Goal: Information Seeking & Learning: Compare options

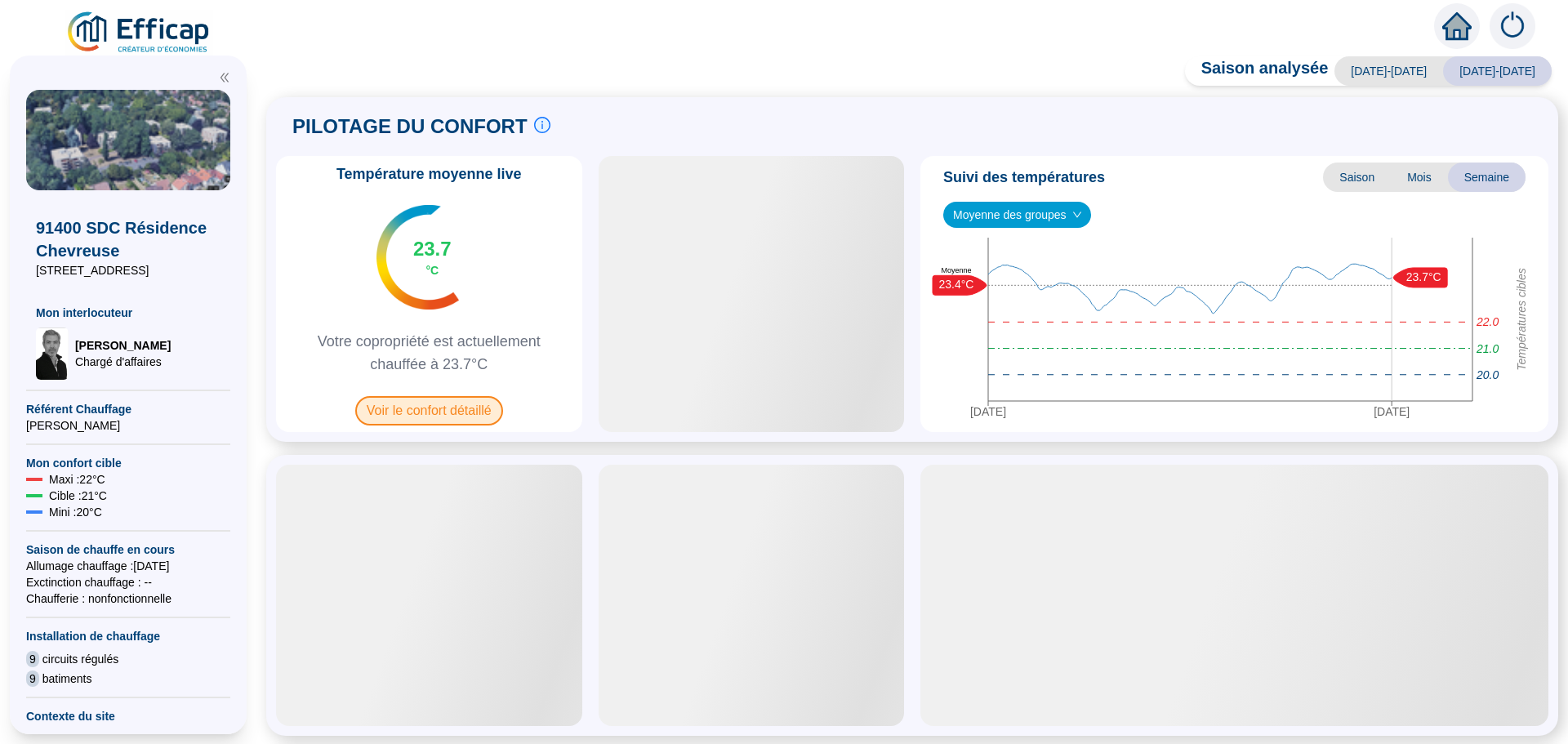
click at [427, 409] on span "Voir le confort détaillé" at bounding box center [428, 411] width 148 height 29
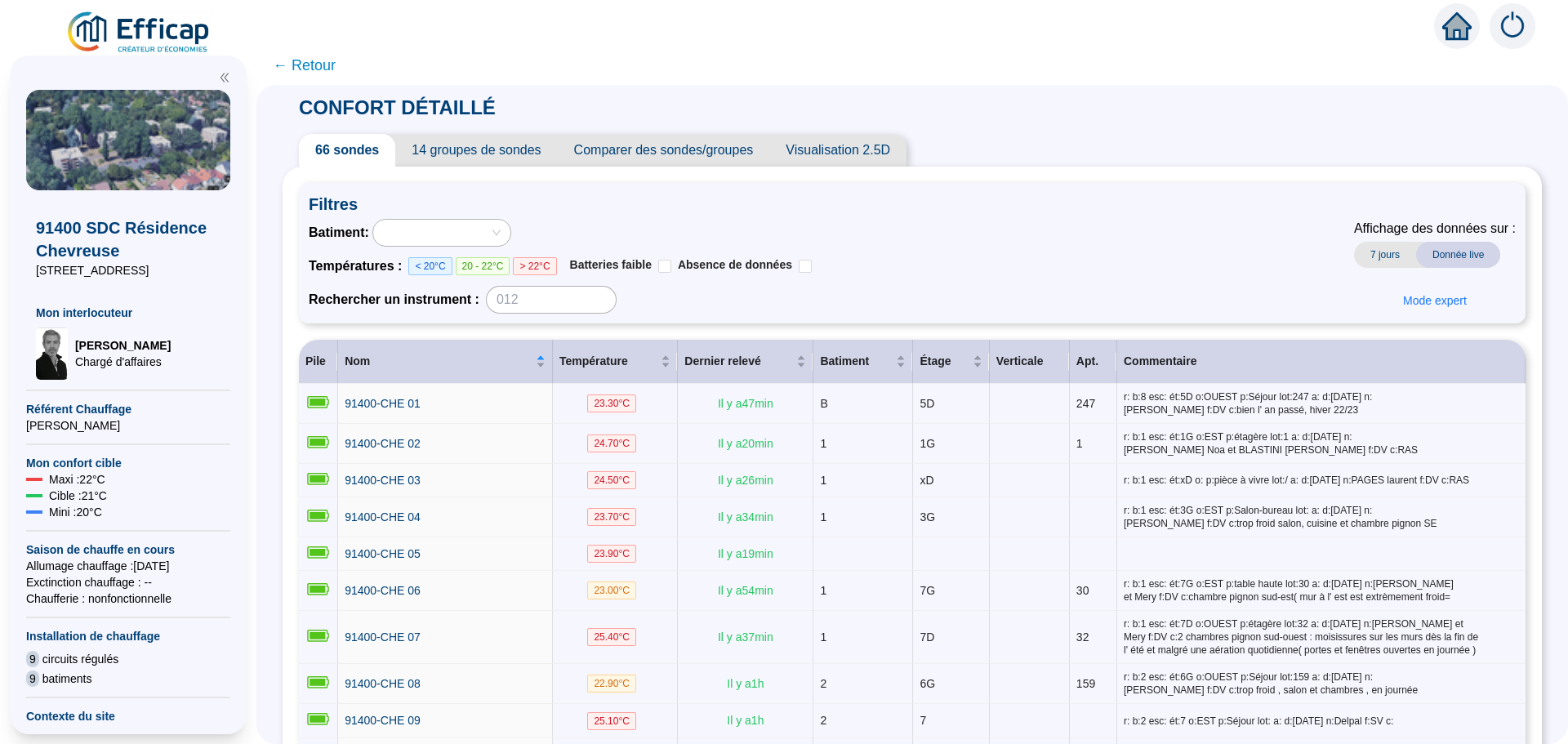
click at [657, 157] on span "Comparer des sondes/groupes" at bounding box center [664, 151] width 212 height 33
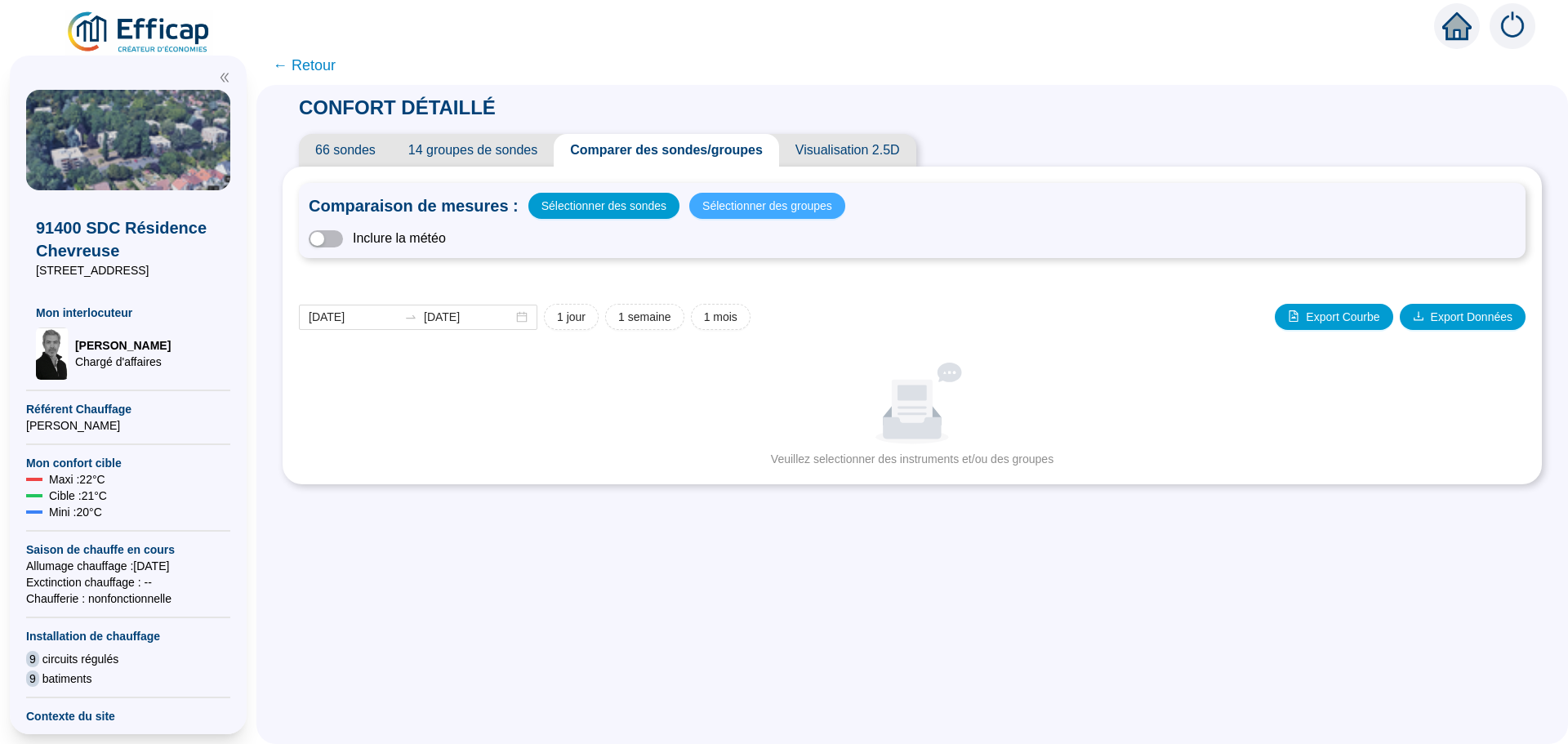
click at [773, 208] on span "Sélectionner des groupes" at bounding box center [767, 205] width 130 height 23
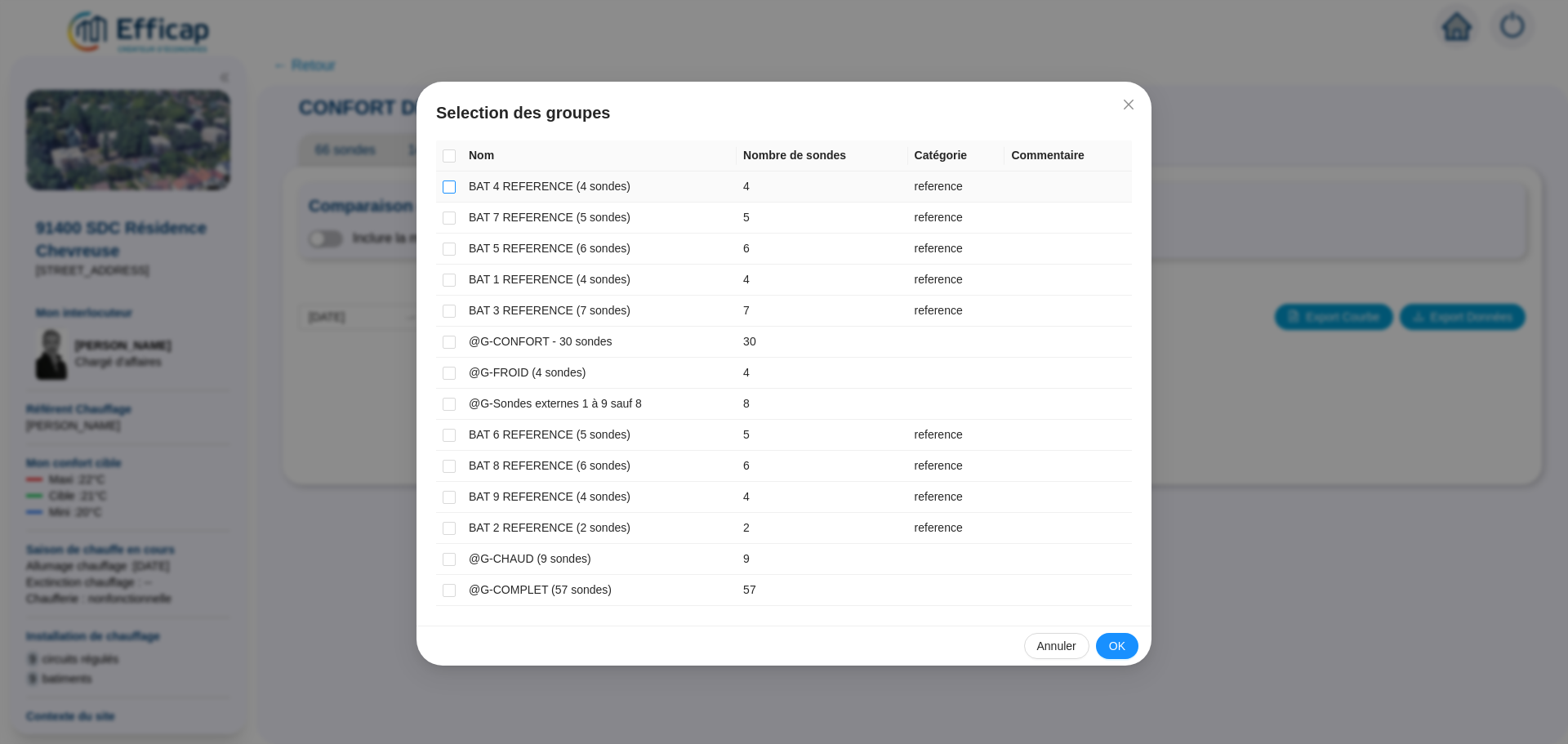
click at [446, 185] on input "checkbox" at bounding box center [449, 187] width 13 height 13
checkbox input "true"
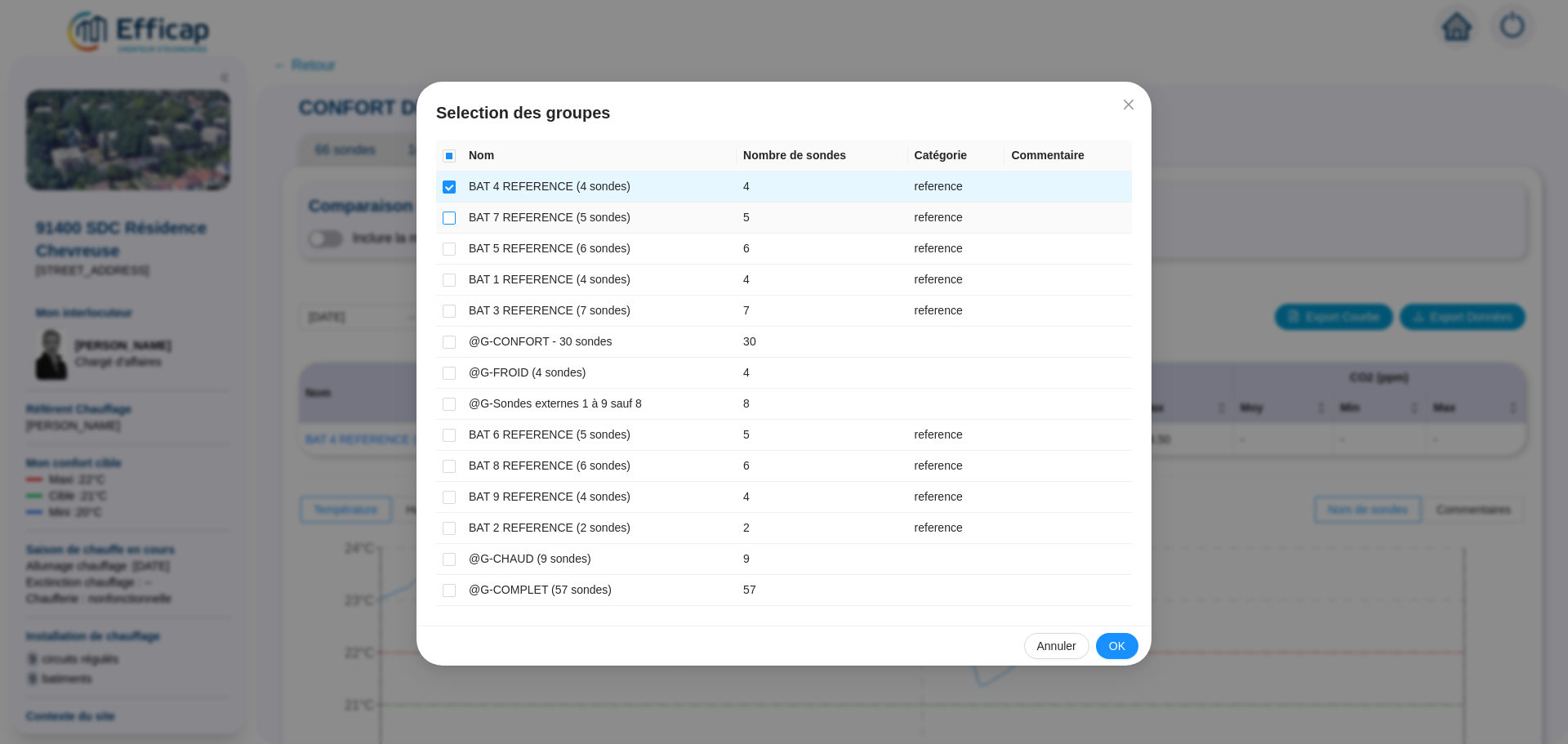
click at [444, 221] on input "checkbox" at bounding box center [449, 218] width 13 height 13
checkbox input "true"
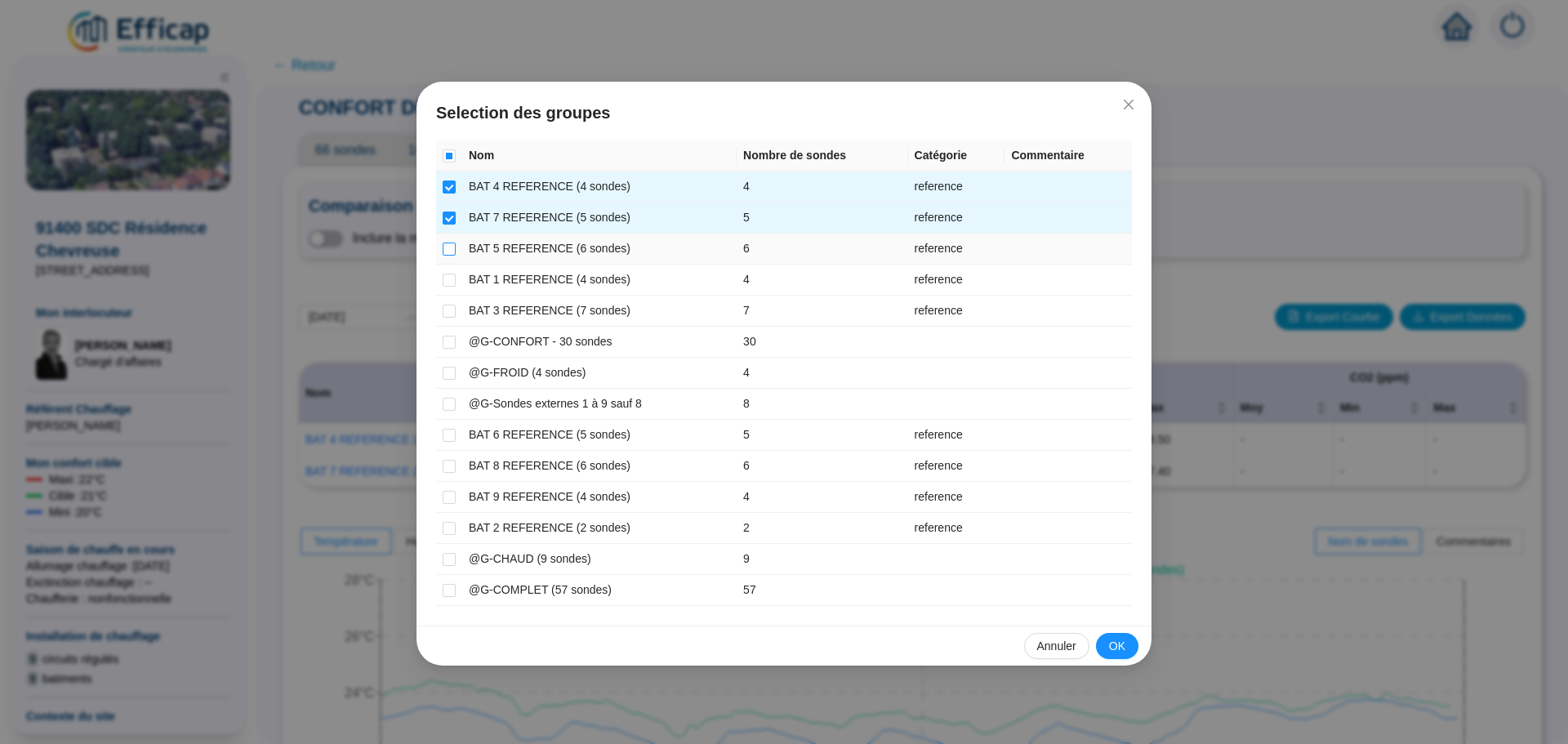
click at [451, 252] on input "checkbox" at bounding box center [449, 249] width 13 height 13
checkbox input "true"
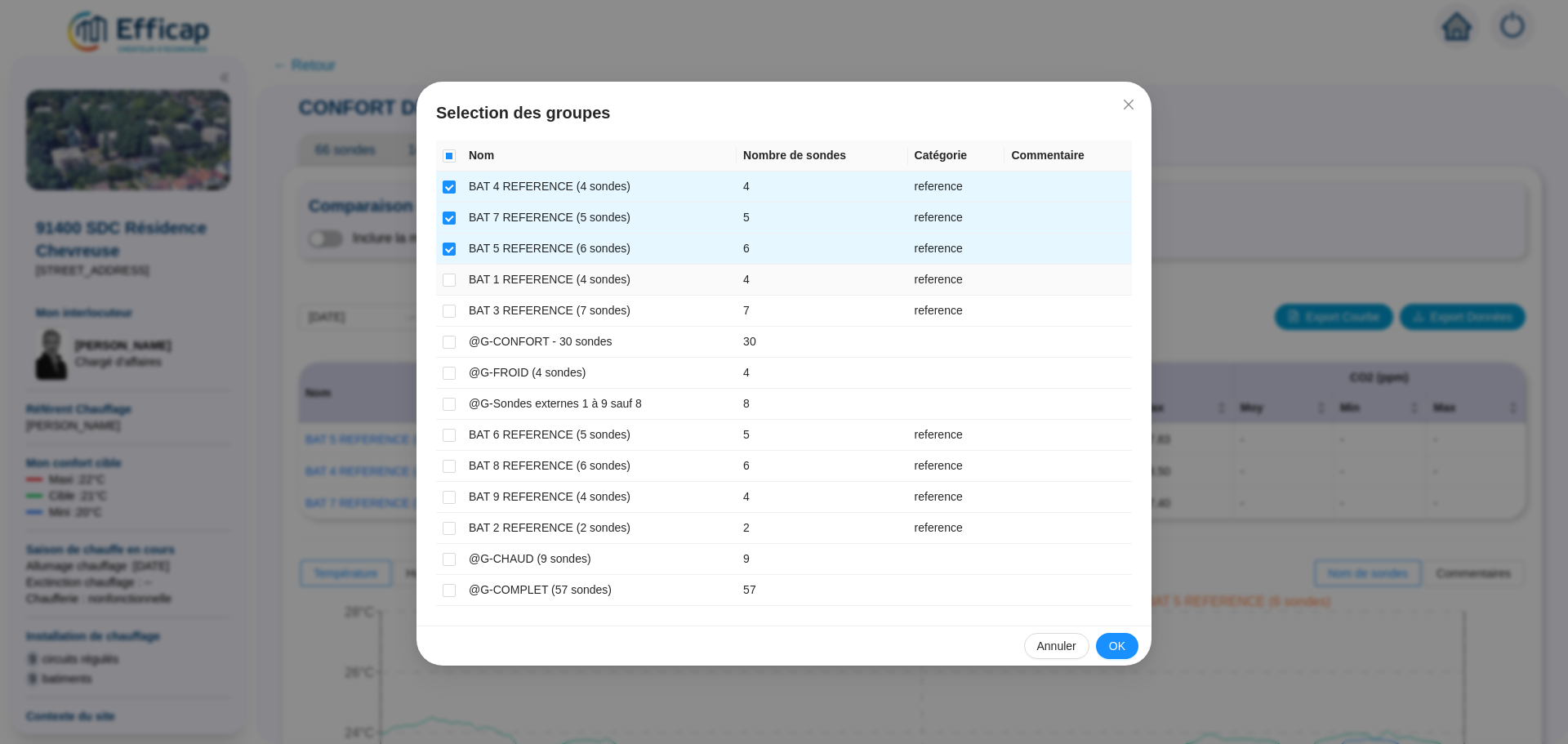
click at [441, 274] on td at bounding box center [449, 280] width 26 height 31
click at [447, 434] on input "checkbox" at bounding box center [449, 435] width 13 height 13
checkbox input "true"
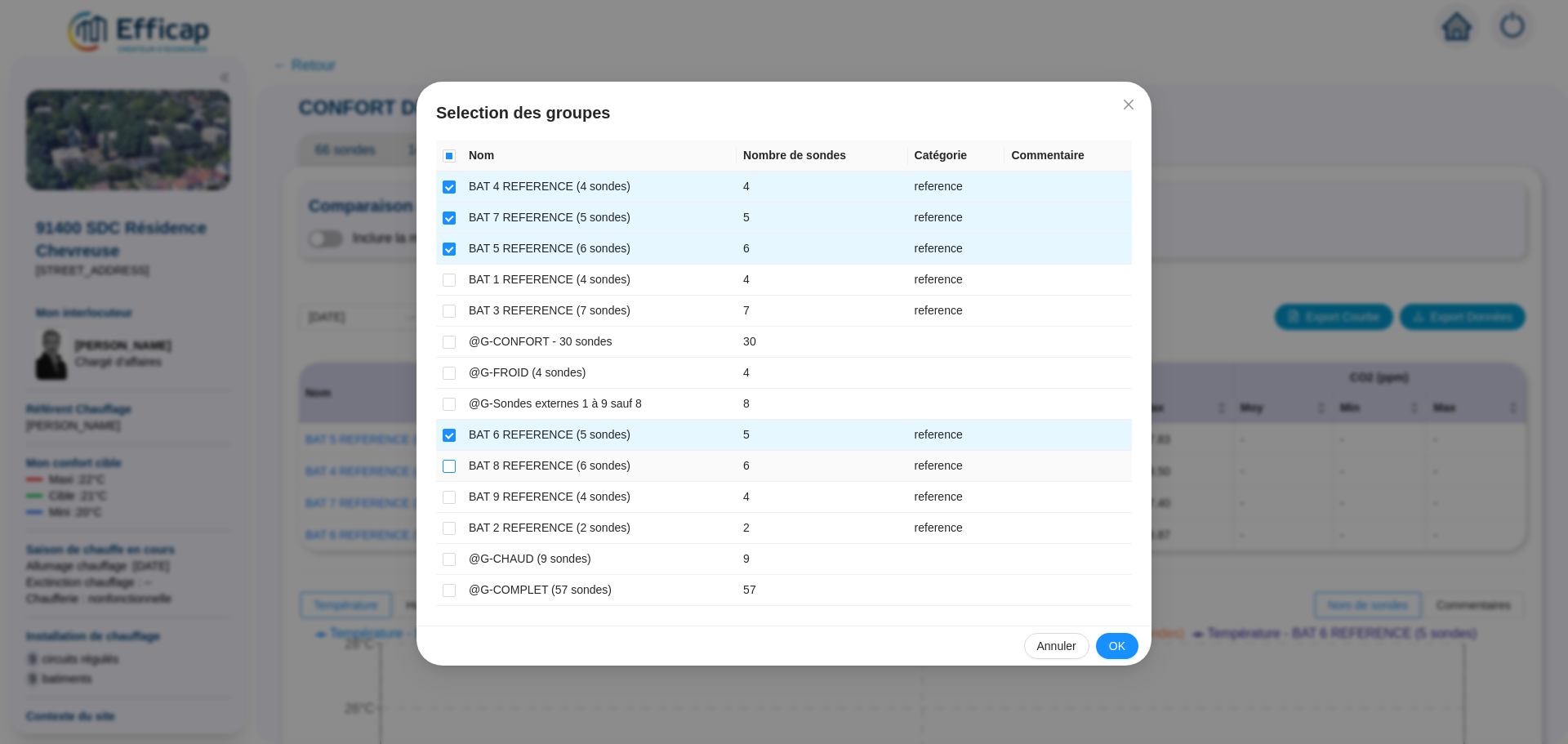
click at [453, 466] on input "checkbox" at bounding box center [449, 466] width 13 height 13
checkbox input "true"
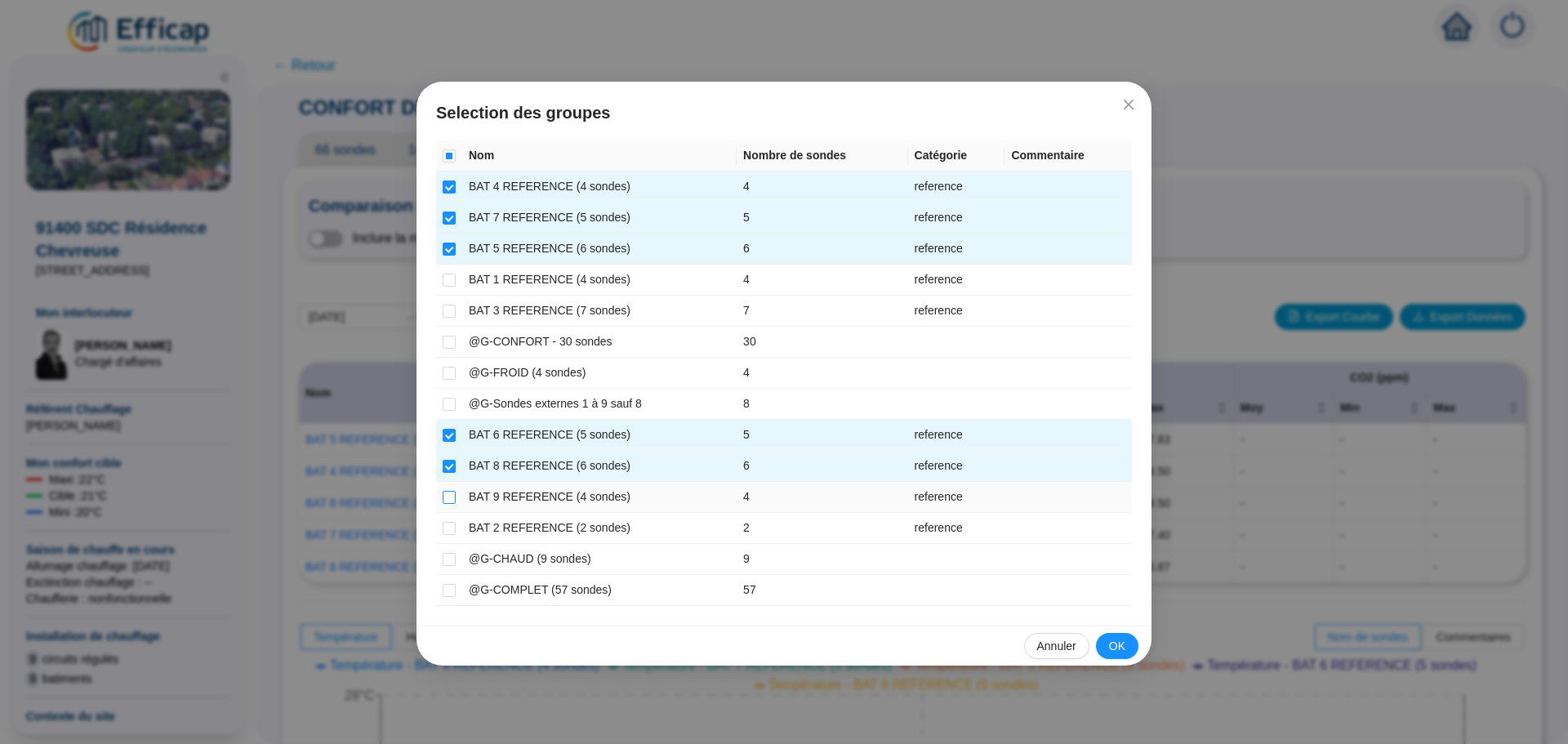
click at [448, 499] on input "checkbox" at bounding box center [449, 498] width 13 height 13
checkbox input "true"
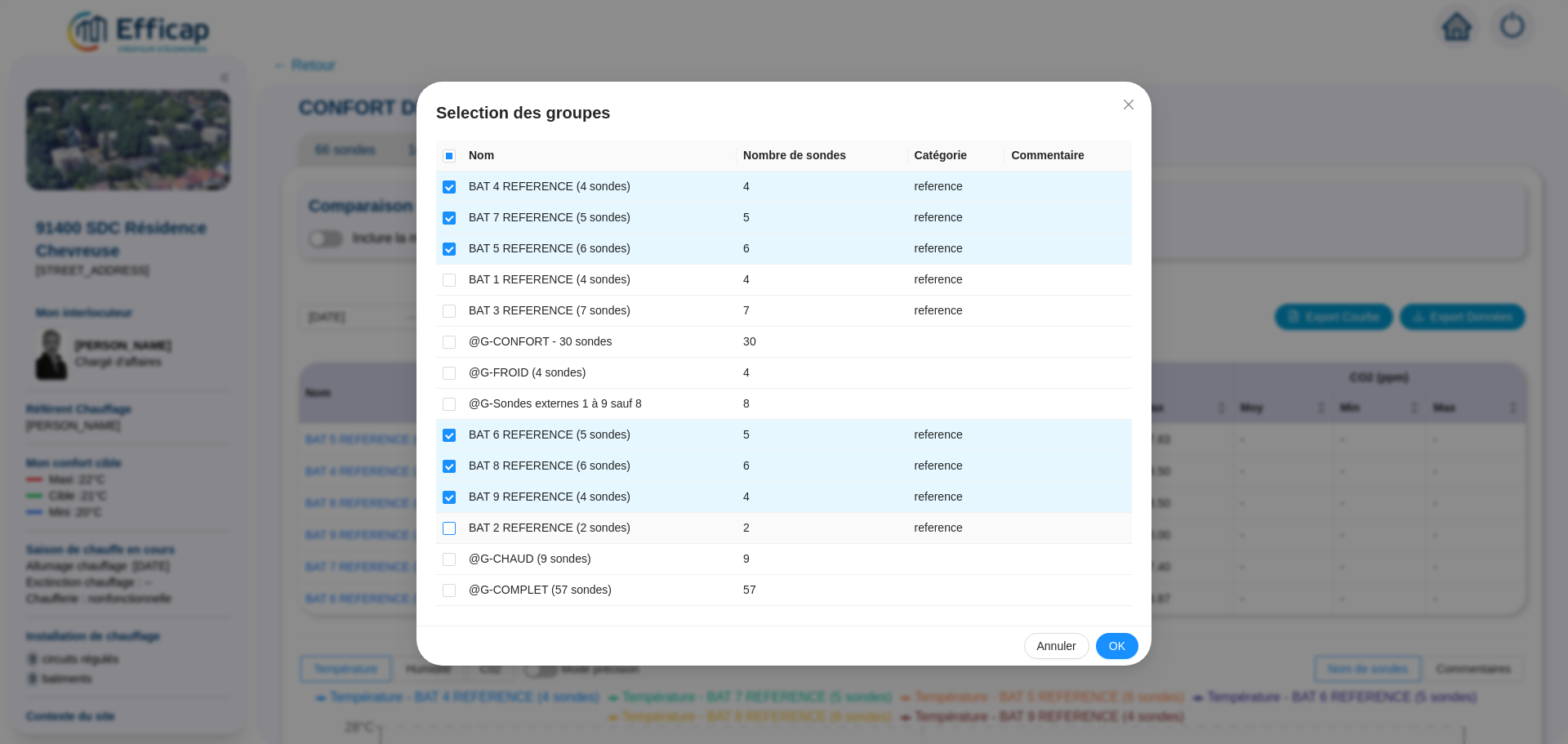
click at [447, 528] on input "checkbox" at bounding box center [449, 529] width 13 height 13
checkbox input "true"
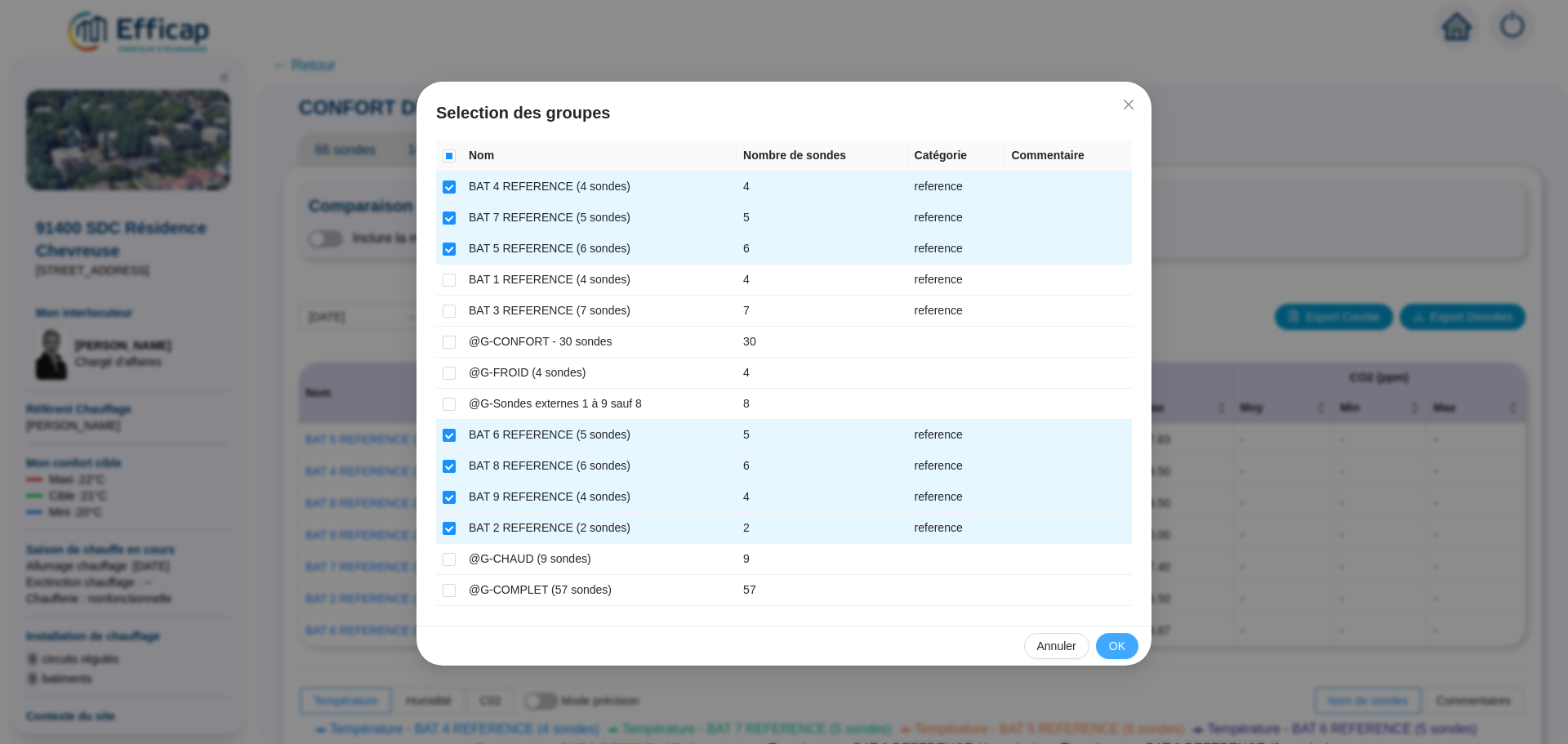
click at [1113, 648] on span "OK" at bounding box center [1117, 647] width 17 height 17
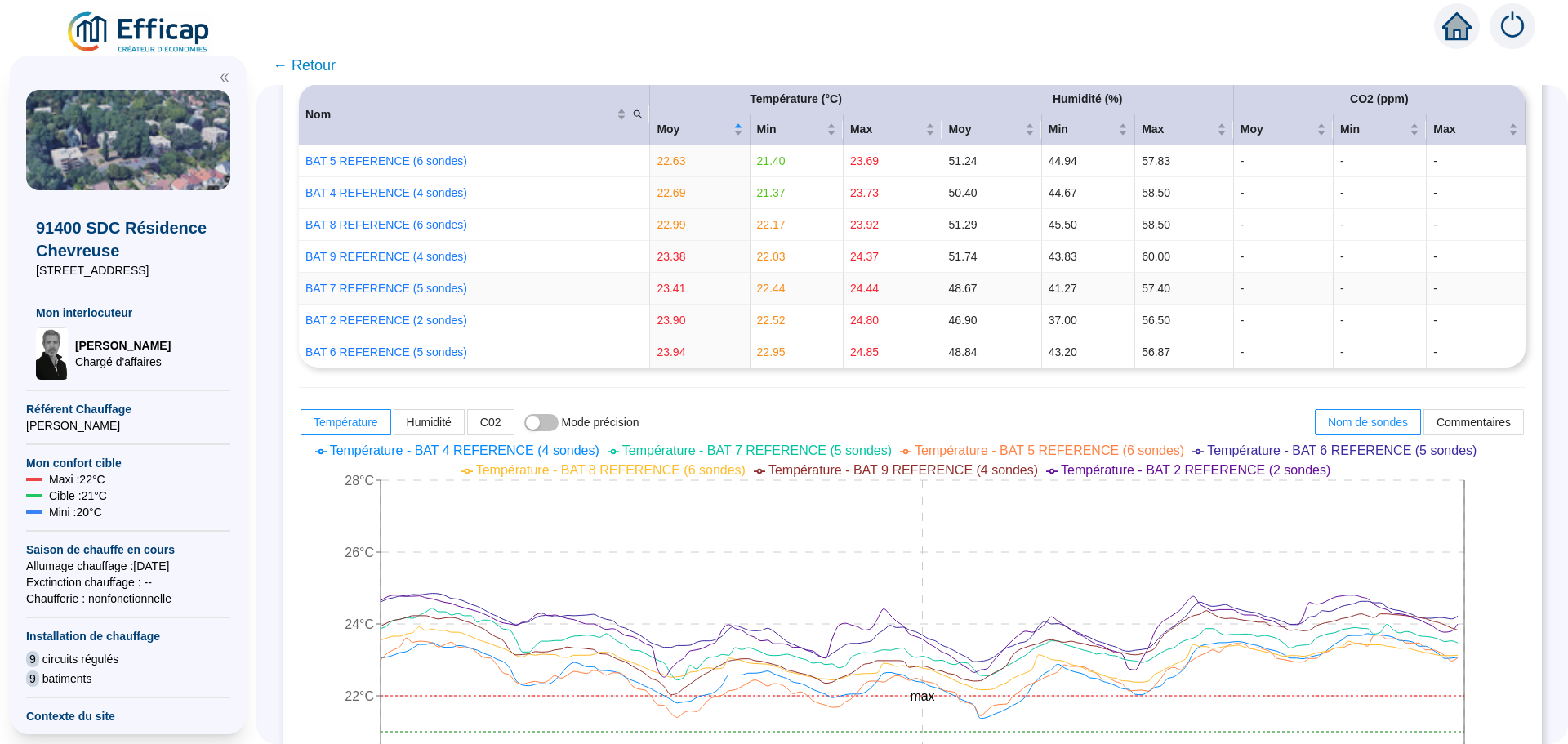
scroll to position [408, 0]
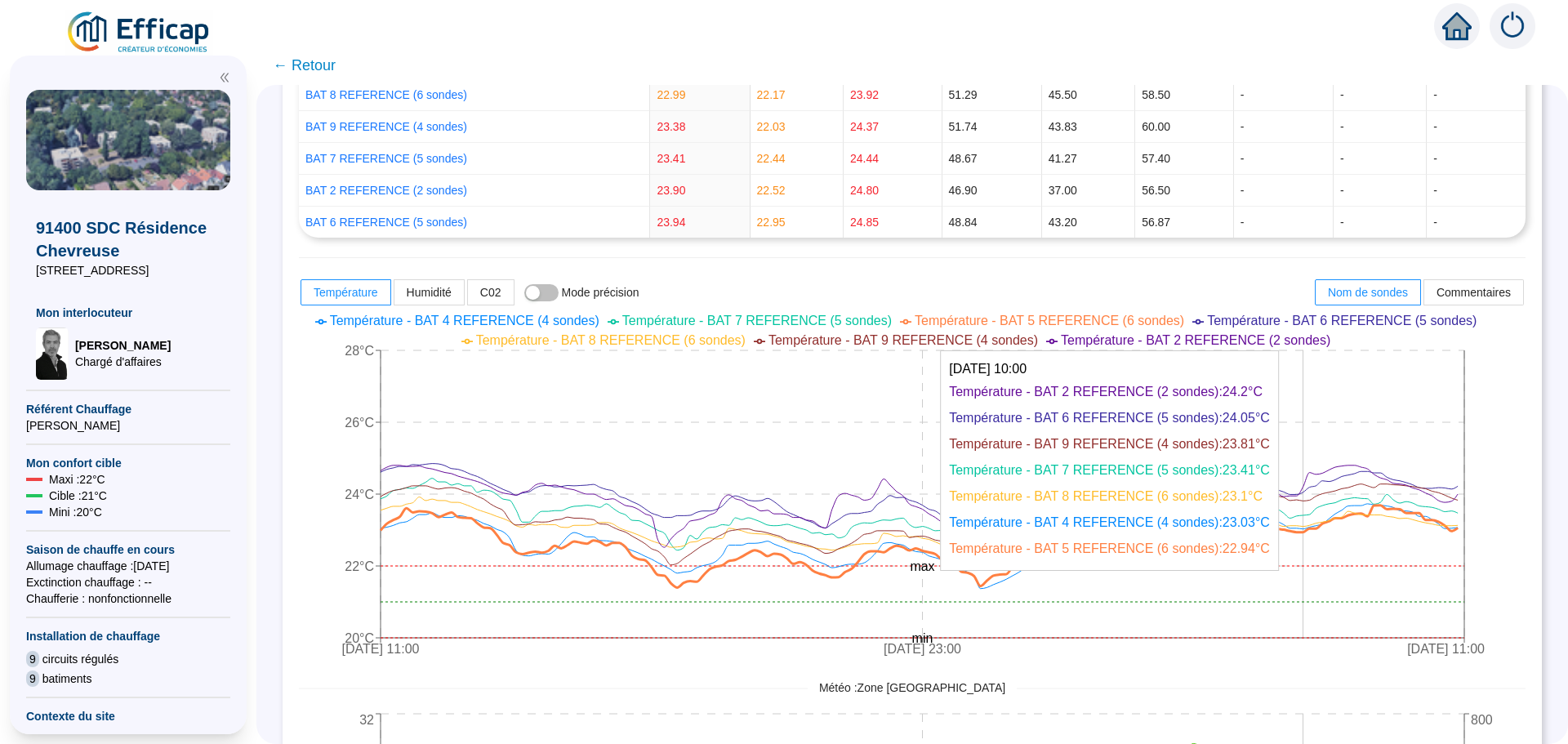
drag, startPoint x: 1466, startPoint y: 529, endPoint x: 1281, endPoint y: 534, distance: 185.1
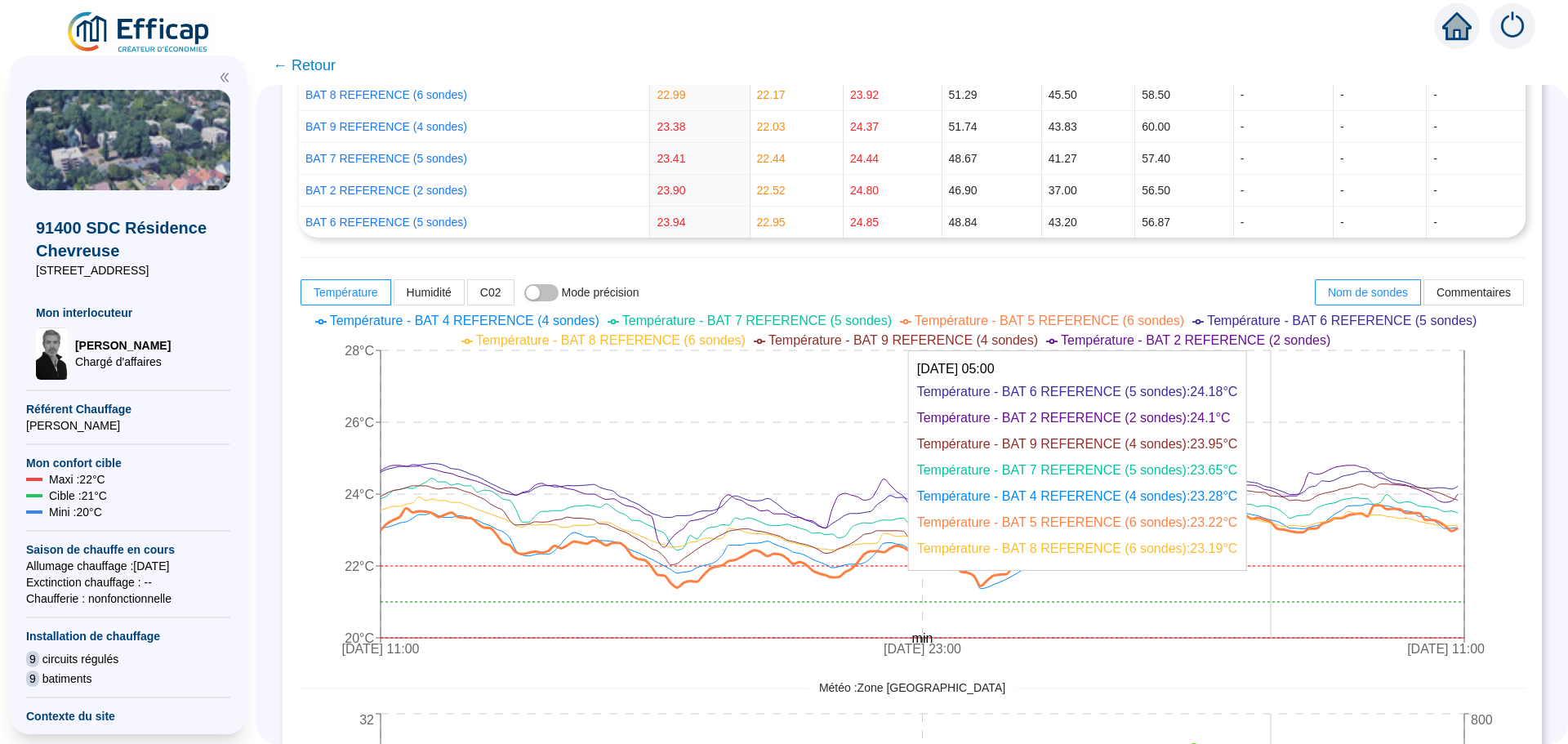
drag, startPoint x: 1281, startPoint y: 534, endPoint x: 838, endPoint y: 471, distance: 447.5
click at [838, 471] on icon "[DATE] 11:00 [DATE] 23:00 [DATE] 11:00 20°C 22°C 24°C 26°C 28°C min max" at bounding box center [900, 486] width 1202 height 360
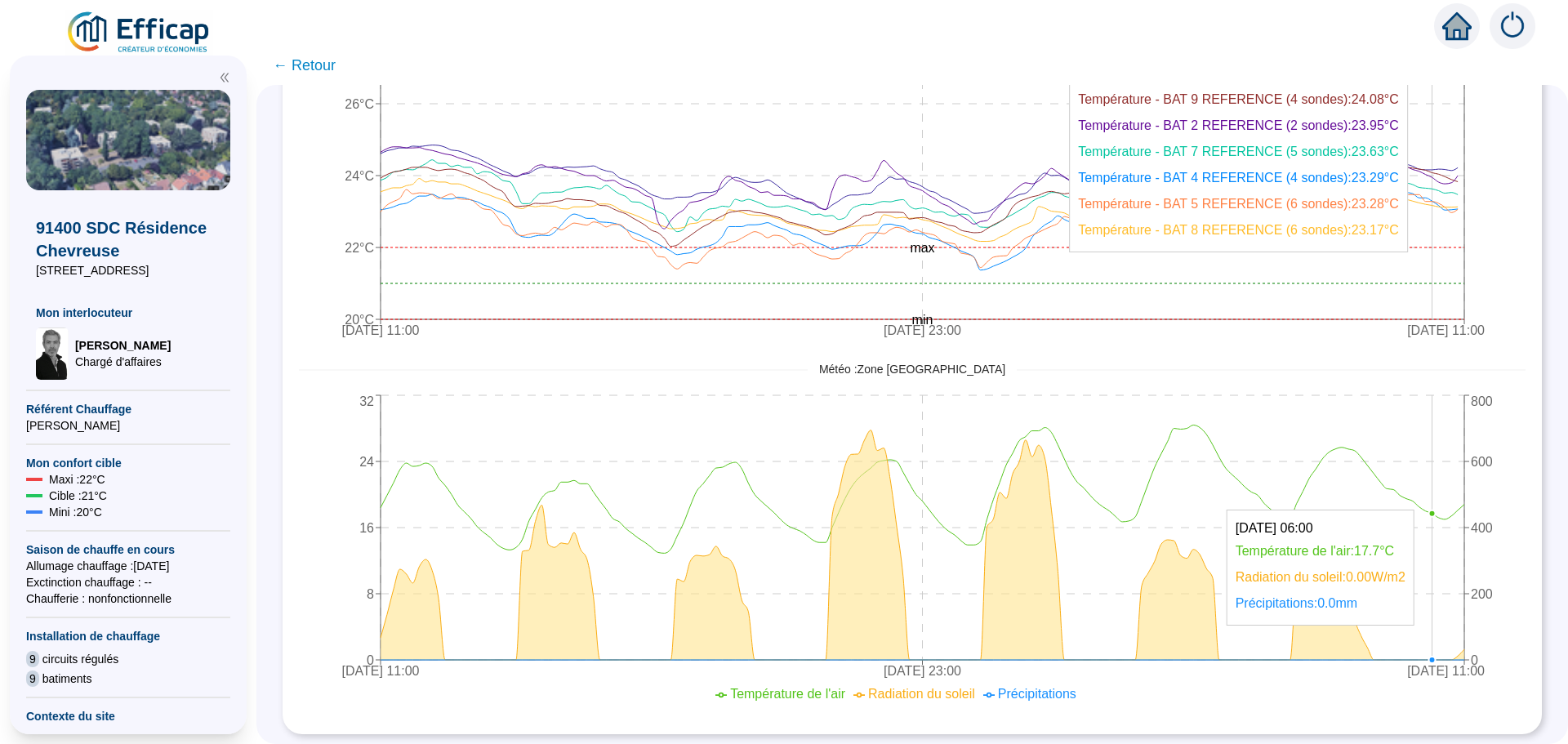
scroll to position [739, 0]
